Goal: Feedback & Contribution: Submit feedback/report problem

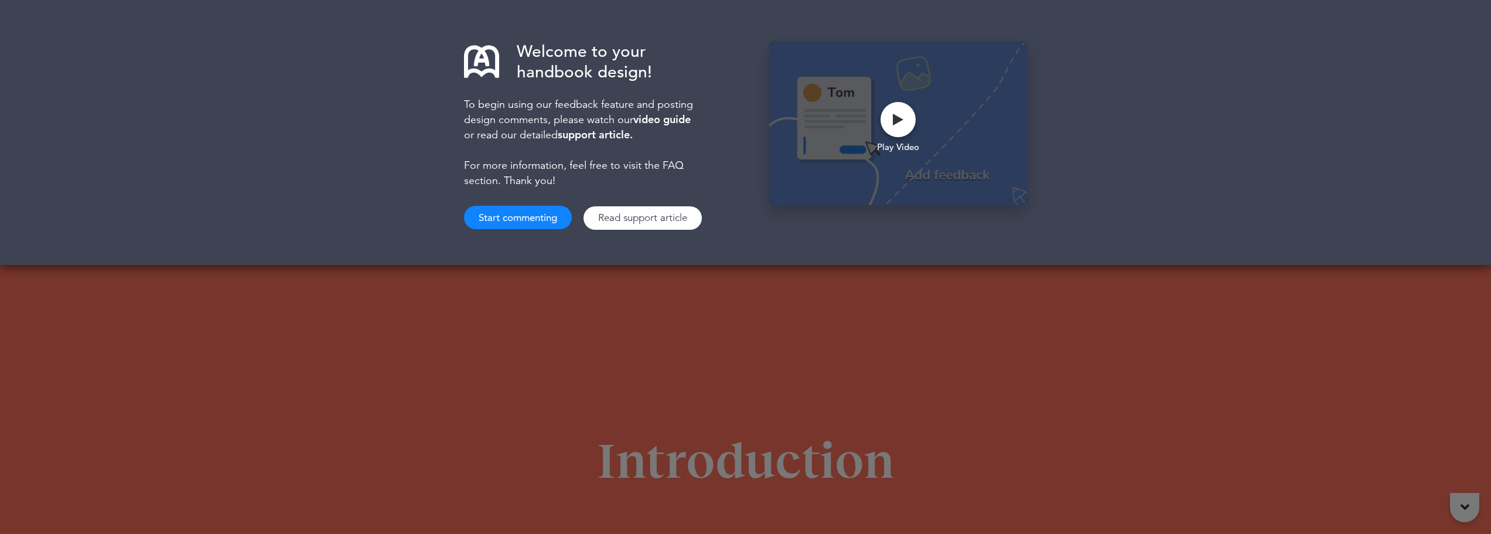
click at [509, 222] on button "Start commenting" at bounding box center [518, 217] width 108 height 23
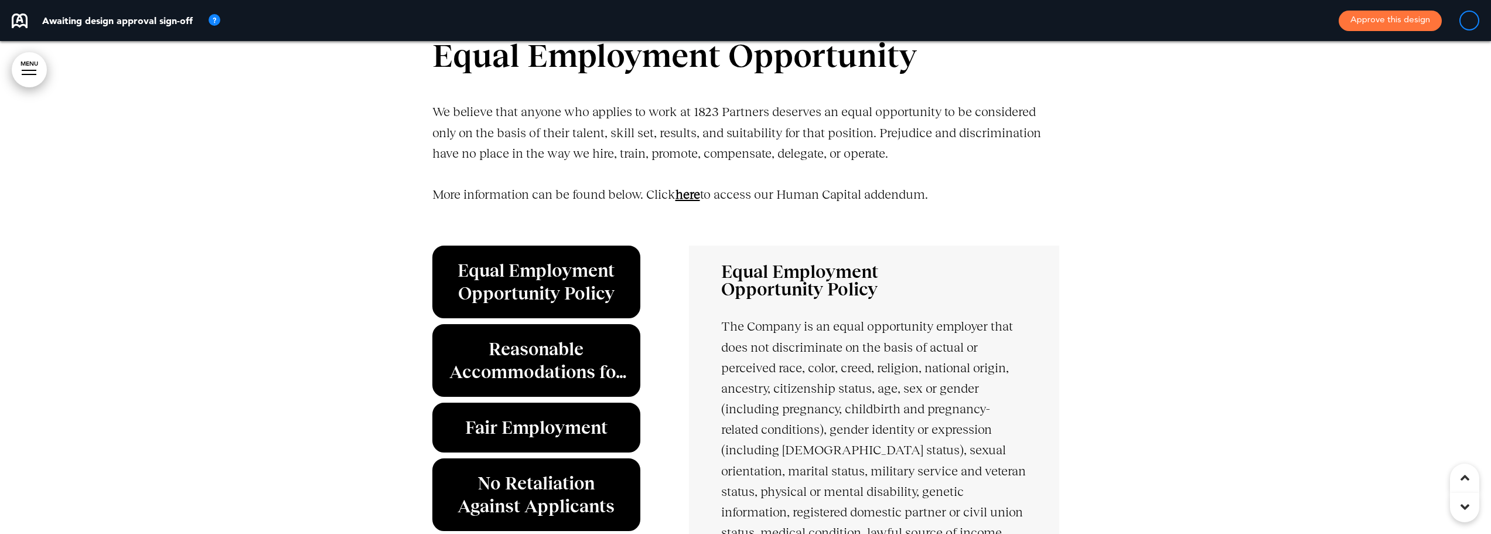
scroll to position [3163, 0]
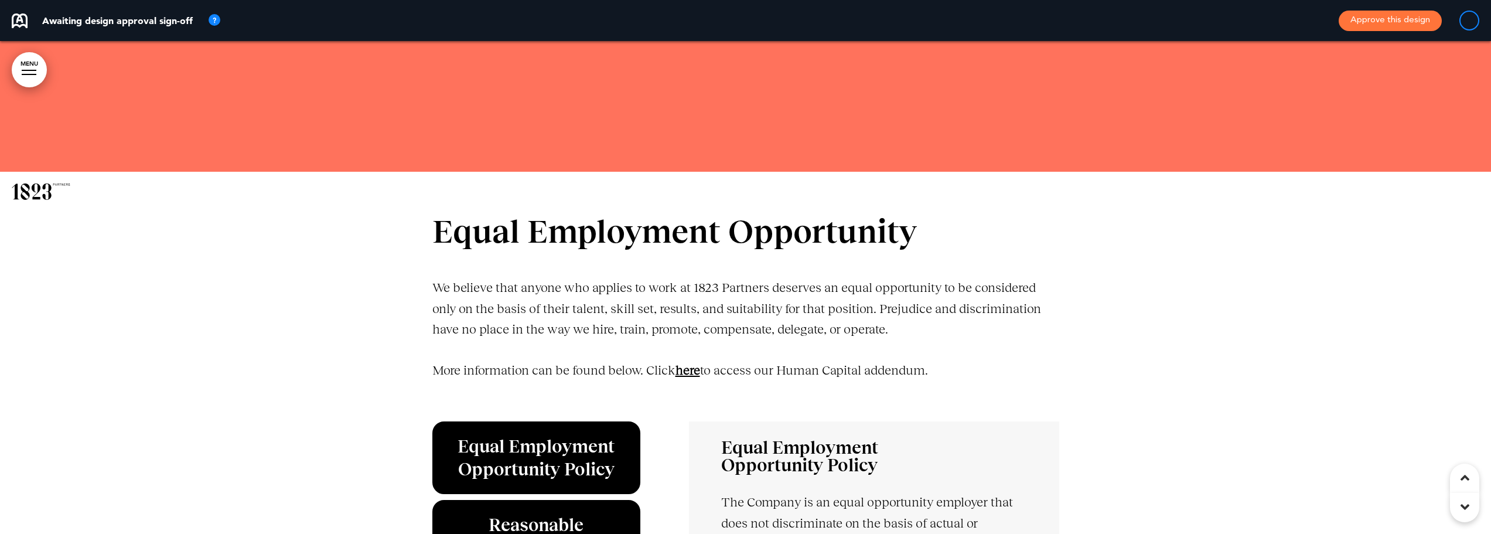
click at [698, 370] on link "﻿here" at bounding box center [687, 370] width 25 height 15
click at [695, 370] on link "﻿here" at bounding box center [687, 370] width 25 height 15
click at [696, 367] on link "﻿here" at bounding box center [687, 370] width 25 height 15
click at [692, 365] on link "﻿here" at bounding box center [687, 370] width 25 height 15
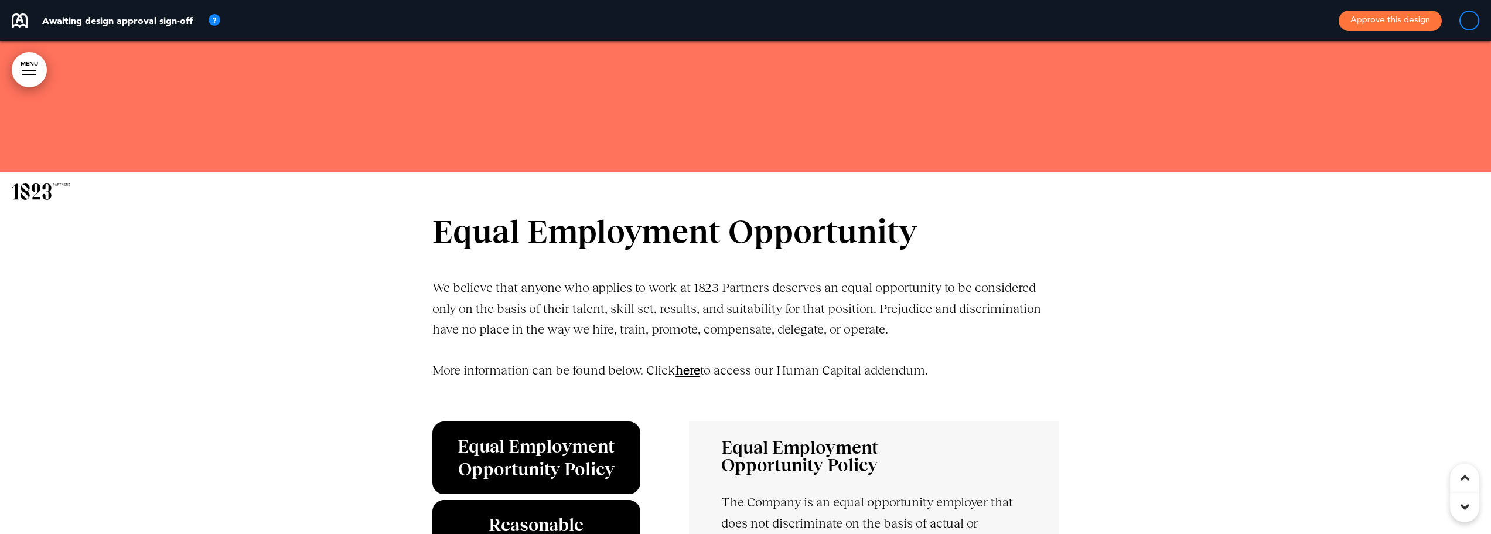
click at [692, 365] on link "﻿here" at bounding box center [687, 370] width 25 height 15
click at [692, 363] on link "﻿here" at bounding box center [687, 370] width 25 height 15
click at [695, 367] on link "﻿here" at bounding box center [687, 370] width 25 height 15
